Goal: Navigation & Orientation: Find specific page/section

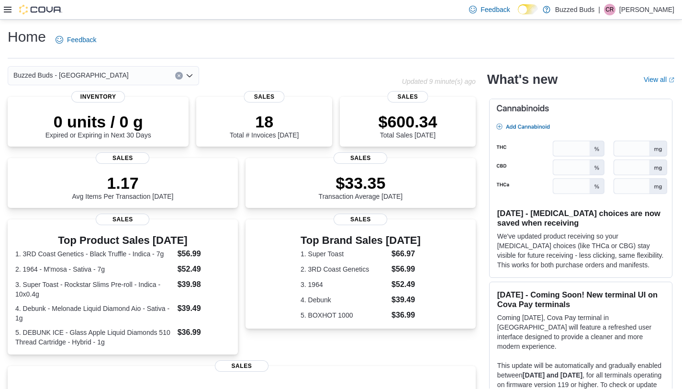
click at [4, 14] on div at bounding box center [33, 9] width 58 height 19
click at [6, 9] on icon at bounding box center [8, 10] width 8 height 6
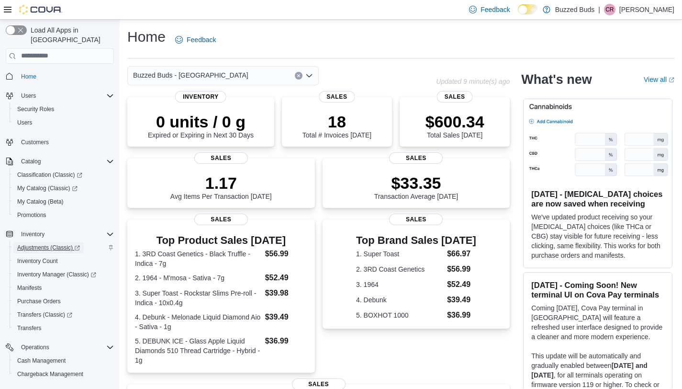
click at [40, 244] on span "Adjustments (Classic)" at bounding box center [48, 248] width 63 height 8
click at [65, 270] on span "Inventory Manager (Classic)" at bounding box center [56, 274] width 79 height 8
click at [236, 77] on div "Buzzed Buds - [GEOGRAPHIC_DATA]" at bounding box center [222, 75] width 191 height 19
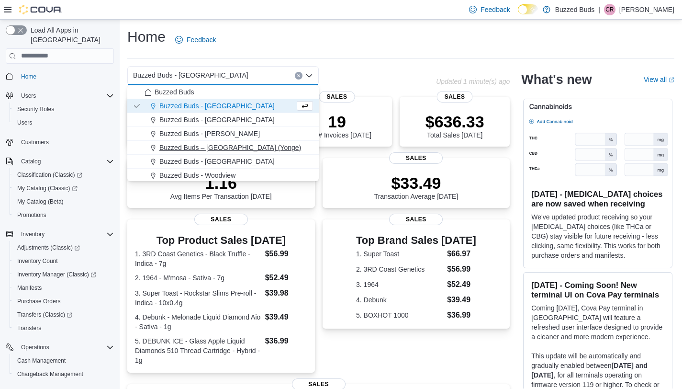
click at [236, 148] on span "Buzzed Buds – Toronto (Yonge)" at bounding box center [230, 148] width 142 height 10
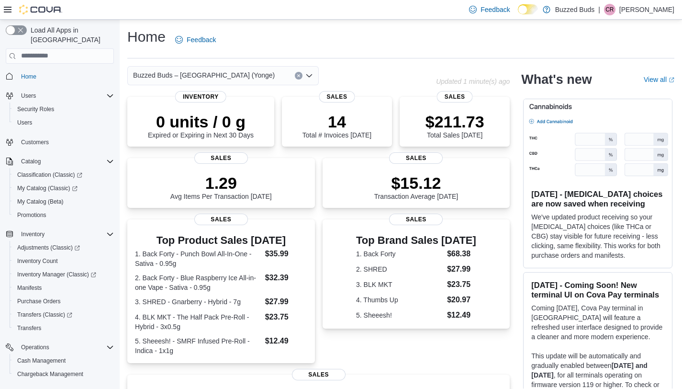
click at [237, 72] on div "Buzzed Buds – Toronto (Yonge) Combo box. Selected. Buzzed Buds – Toronto (Yonge…" at bounding box center [222, 75] width 191 height 19
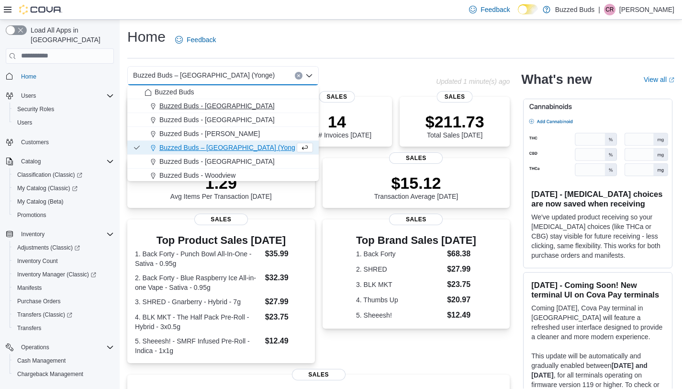
click at [239, 103] on span "Buzzed Buds - [GEOGRAPHIC_DATA]" at bounding box center [216, 106] width 115 height 10
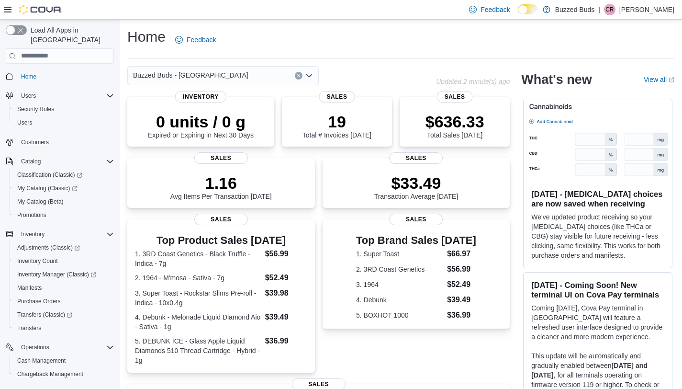
click at [244, 79] on div "Buzzed Buds - Mississauga Combo box. Selected. Buzzed Buds - Mississauga. Press…" at bounding box center [222, 75] width 191 height 19
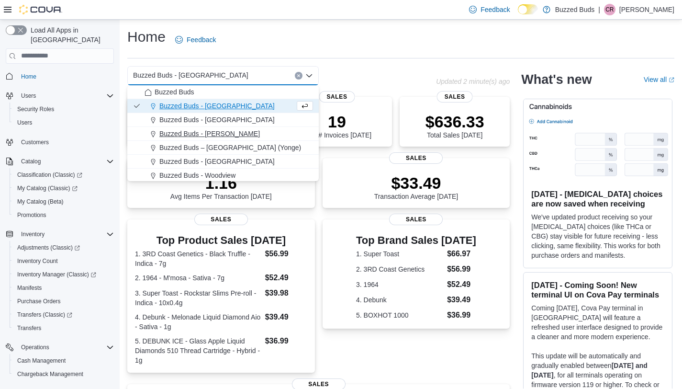
click at [252, 131] on div "Buzzed Buds - Pickering" at bounding box center [229, 134] width 168 height 10
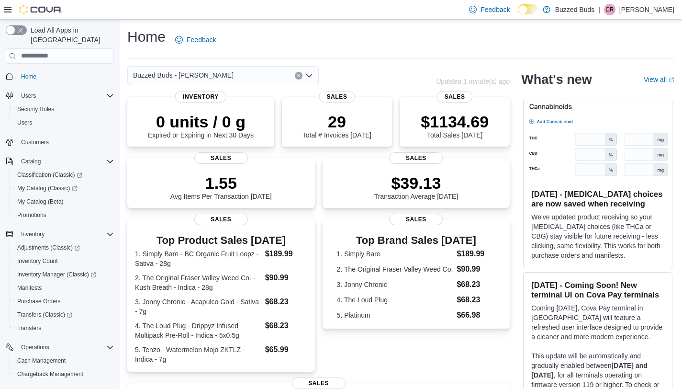
click at [249, 70] on div "Buzzed Buds - Pickering Combo box. Selected. Buzzed Buds - Pickering. Press Bac…" at bounding box center [222, 75] width 191 height 19
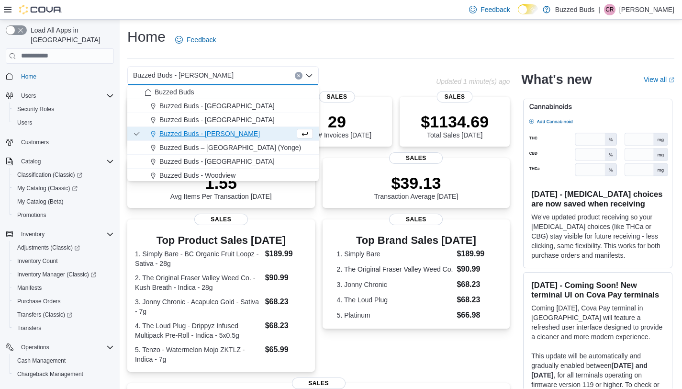
click at [264, 107] on div "Buzzed Buds - [GEOGRAPHIC_DATA]" at bounding box center [229, 106] width 168 height 10
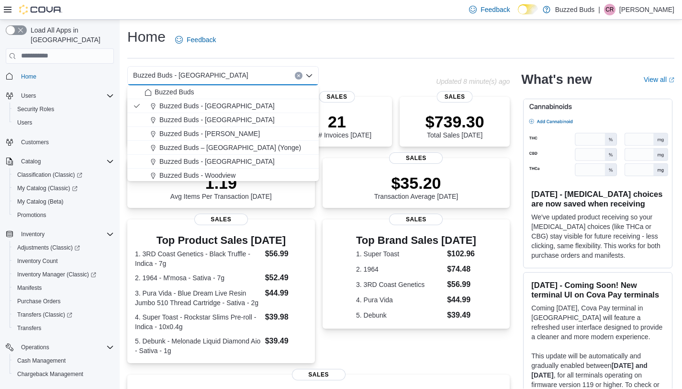
click at [245, 44] on div "Home Feedback" at bounding box center [400, 39] width 547 height 25
